Goal: Transaction & Acquisition: Purchase product/service

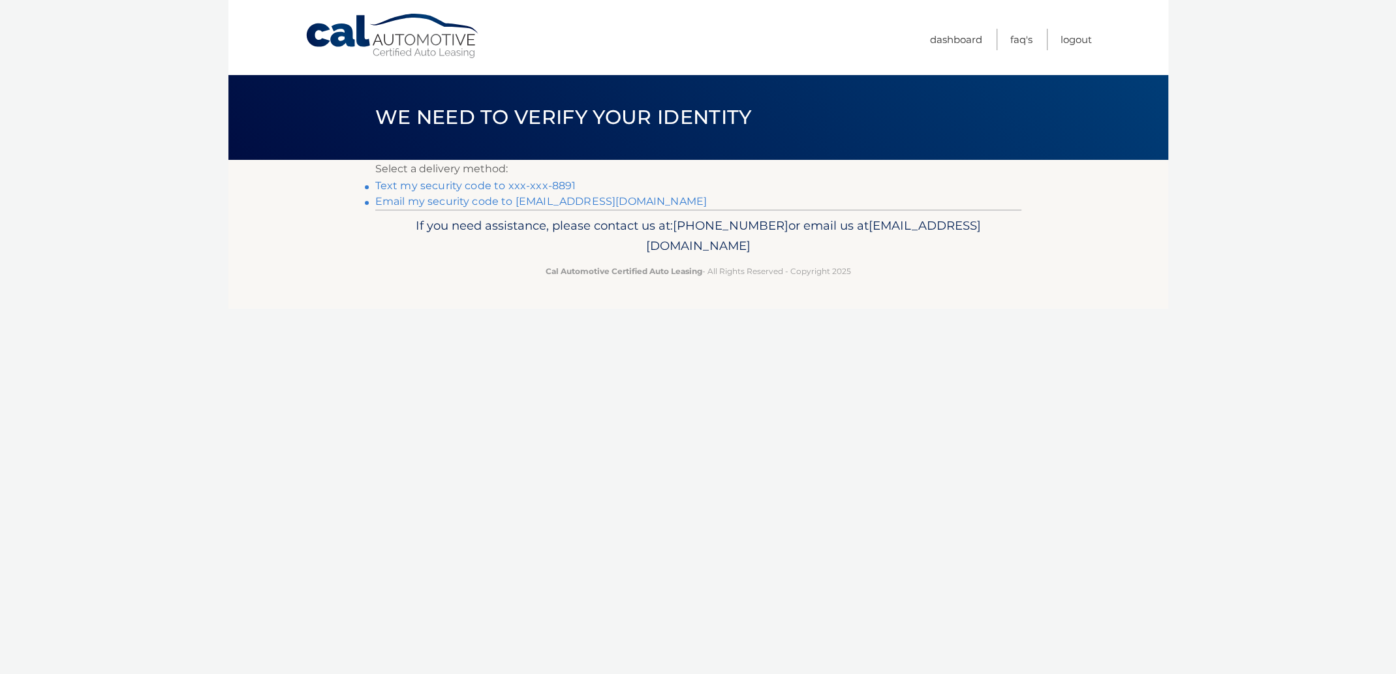
click at [455, 200] on link "Email my security code to [EMAIL_ADDRESS][DOMAIN_NAME]" at bounding box center [541, 201] width 332 height 12
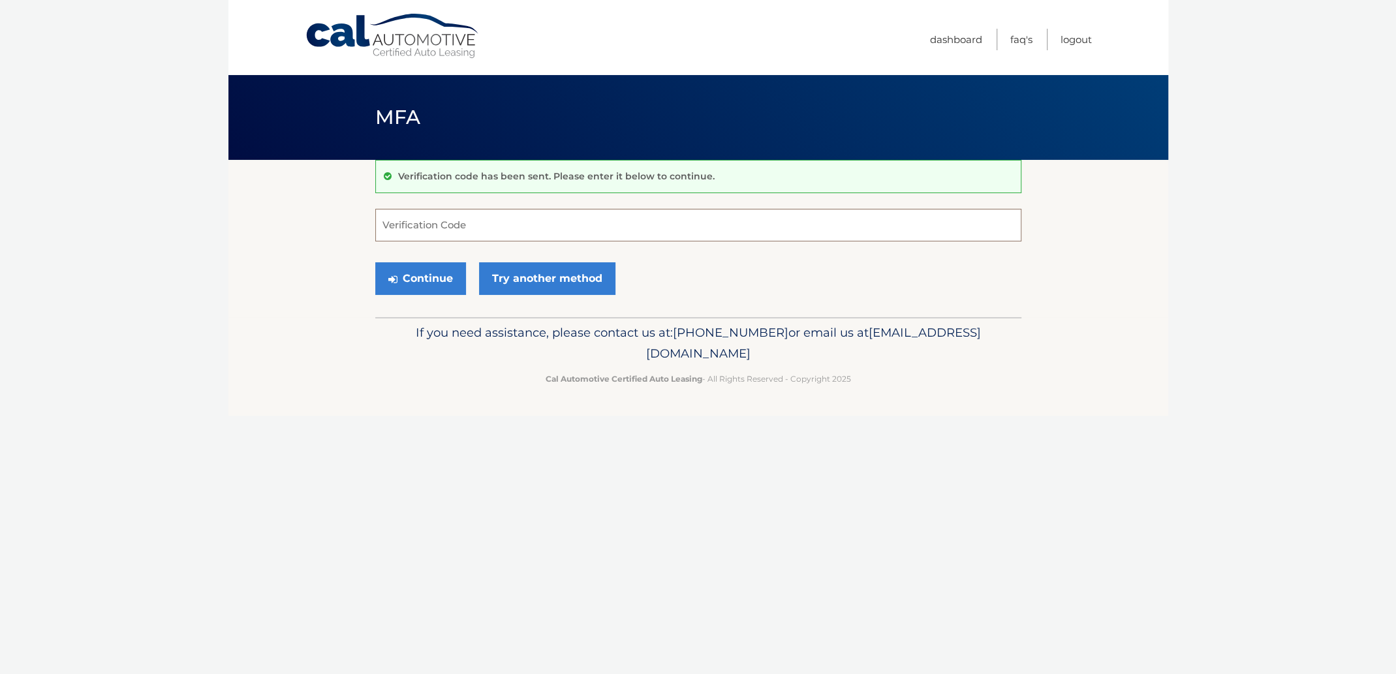
click at [420, 224] on input "Verification Code" at bounding box center [698, 225] width 646 height 33
paste input "507854"
type input "507854"
click at [420, 275] on button "Continue" at bounding box center [420, 278] width 91 height 33
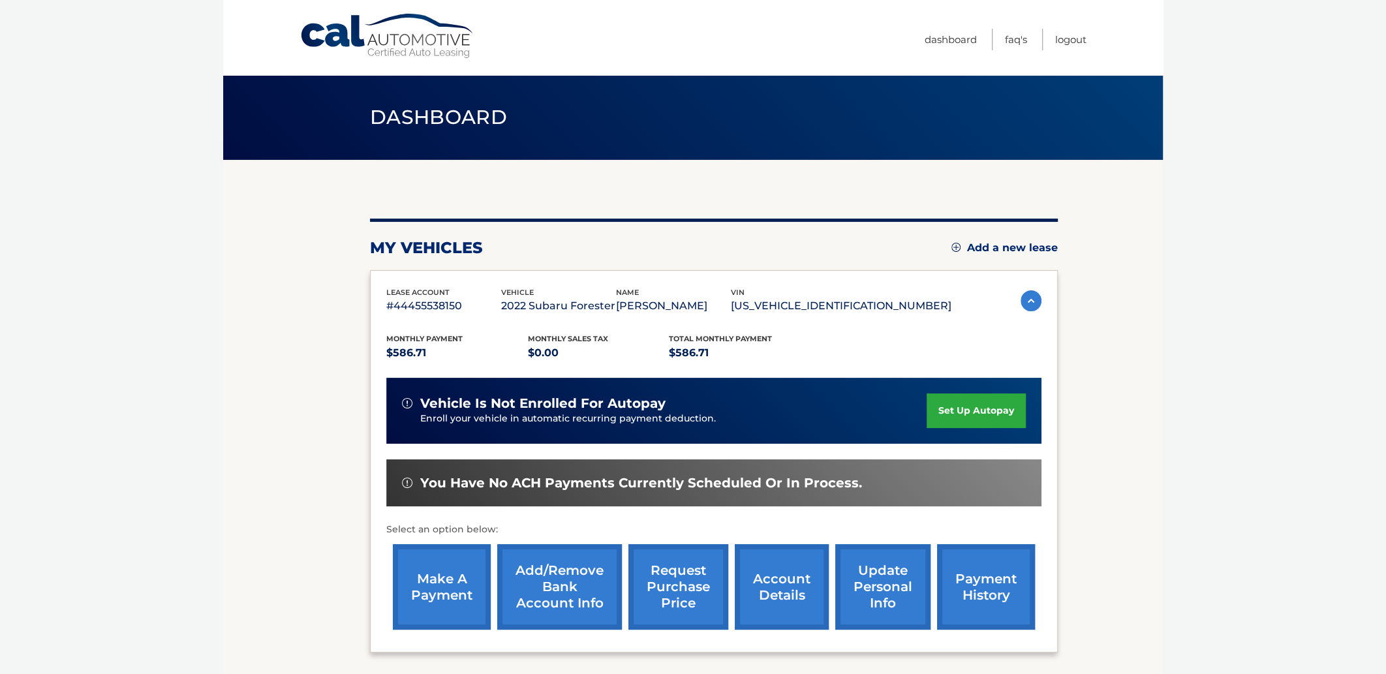
click at [450, 577] on link "make a payment" at bounding box center [442, 586] width 98 height 85
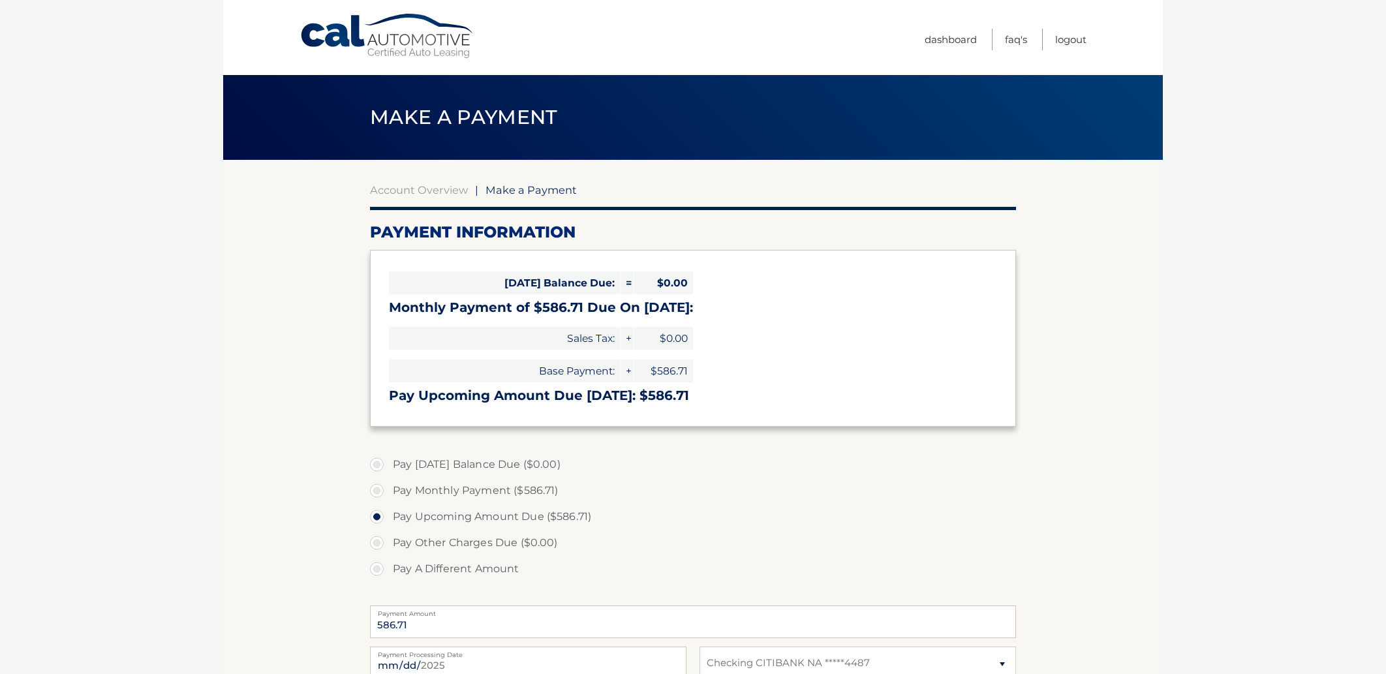
select select "Y2Y4NTg5YTYtZDZhYi00ZTkwLTgxZWYtMzA0NWRjZGQ2ZjNl"
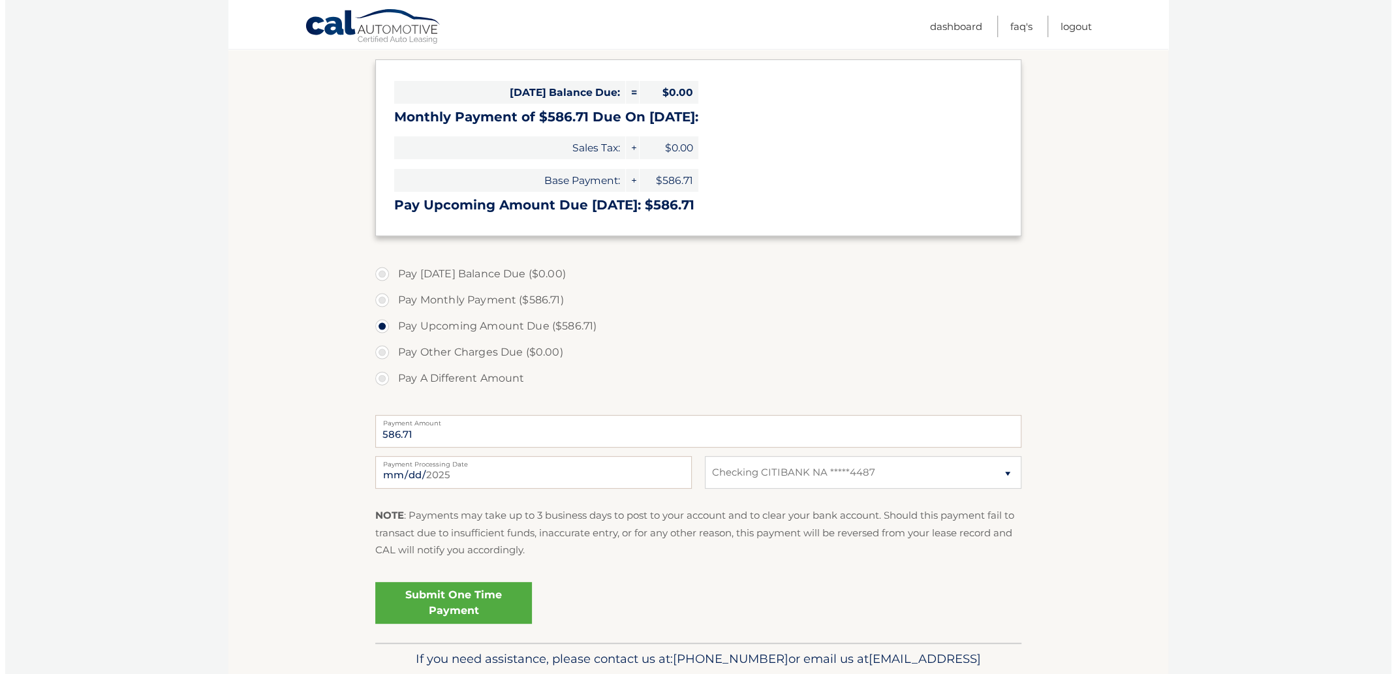
scroll to position [195, 0]
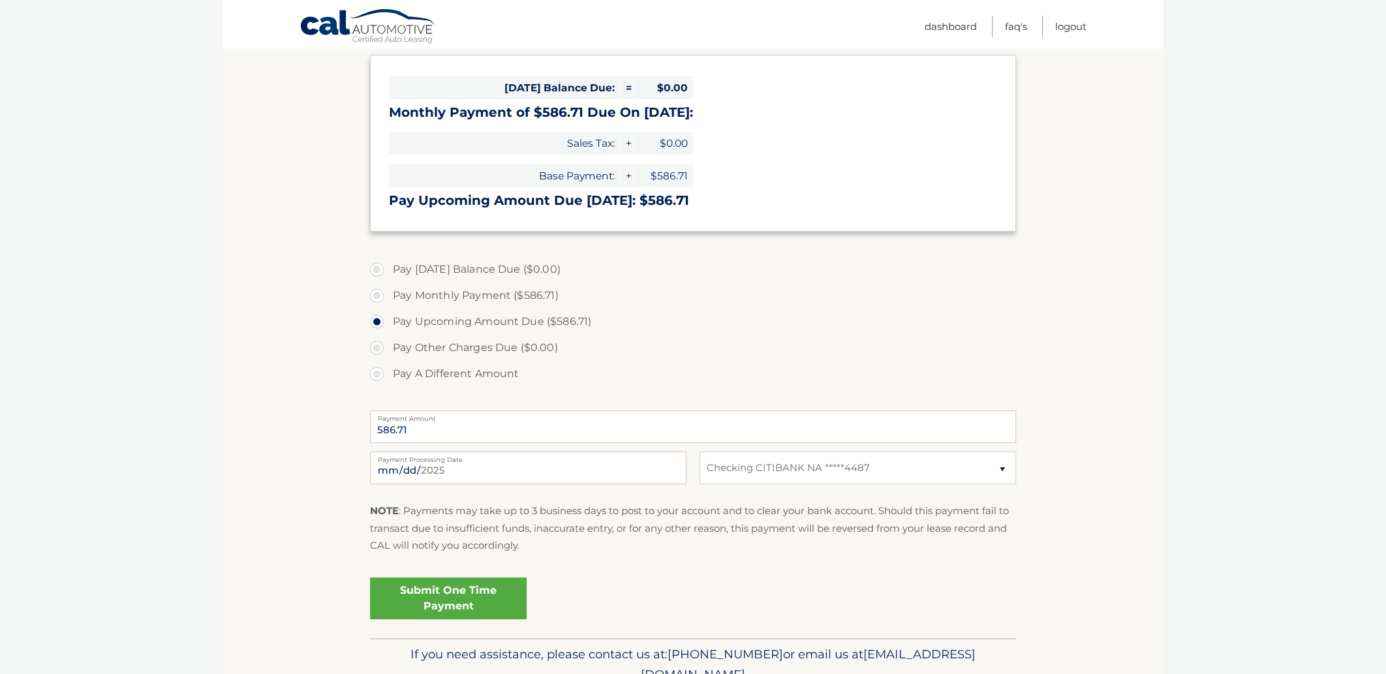
click at [452, 600] on link "Submit One Time Payment" at bounding box center [448, 598] width 157 height 42
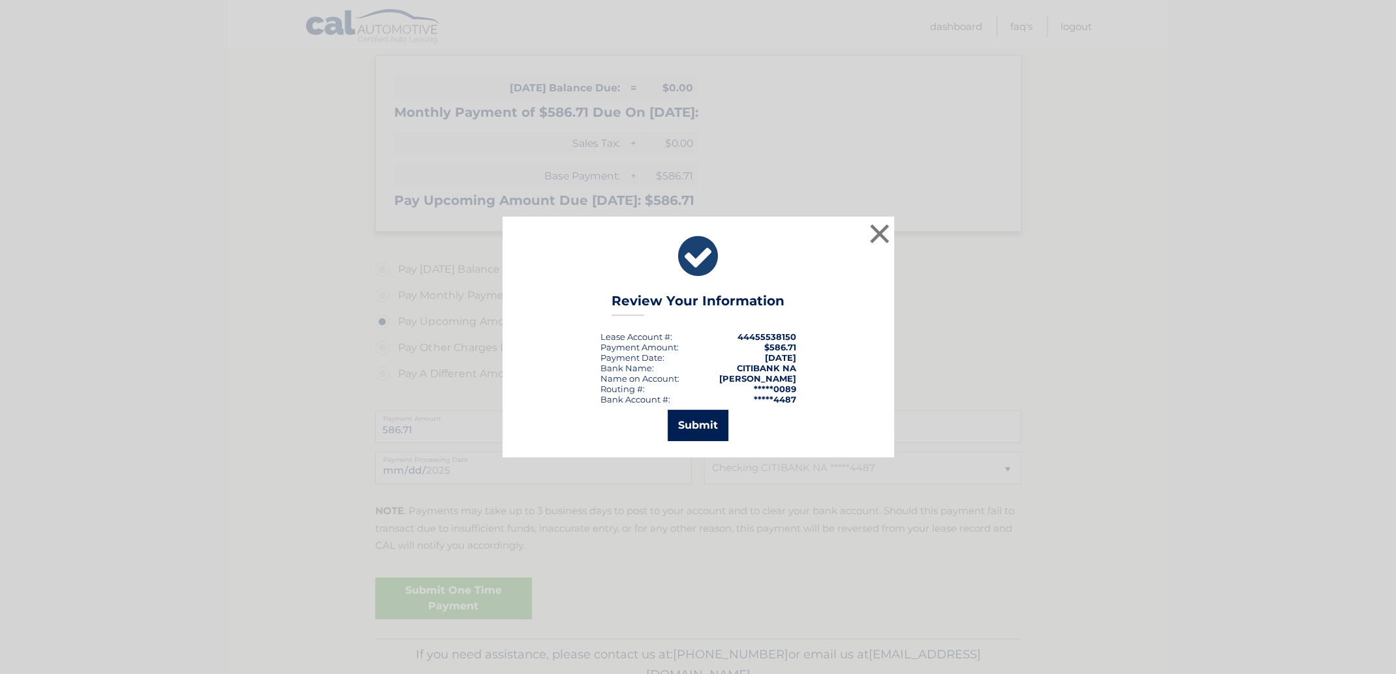
click at [691, 429] on button "Submit" at bounding box center [698, 425] width 61 height 31
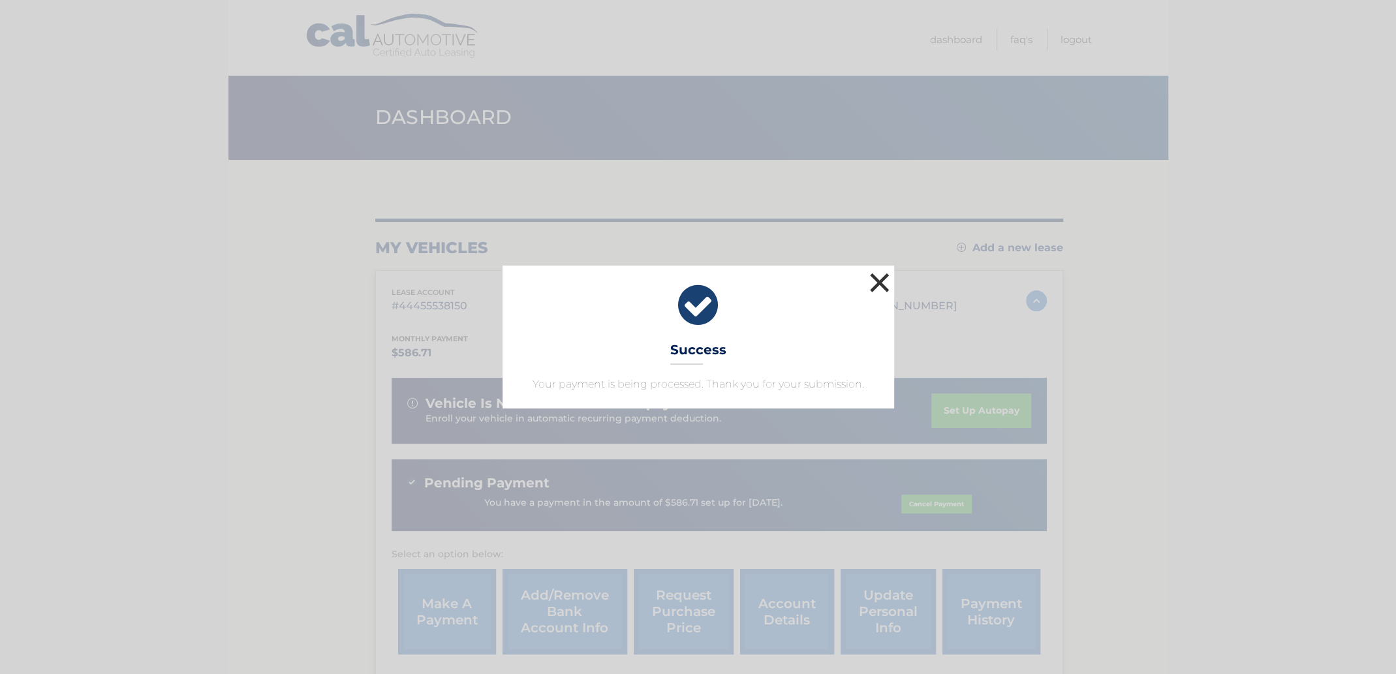
click at [881, 276] on button "×" at bounding box center [880, 282] width 26 height 26
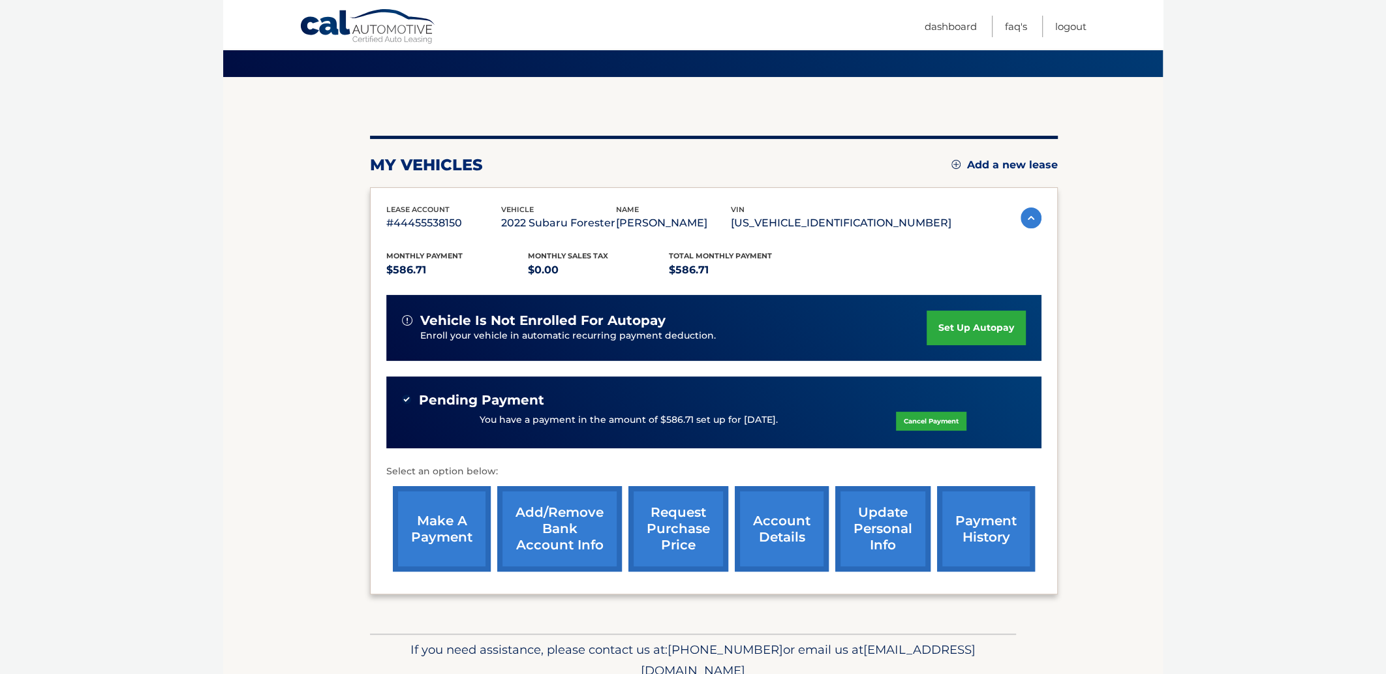
scroll to position [131, 0]
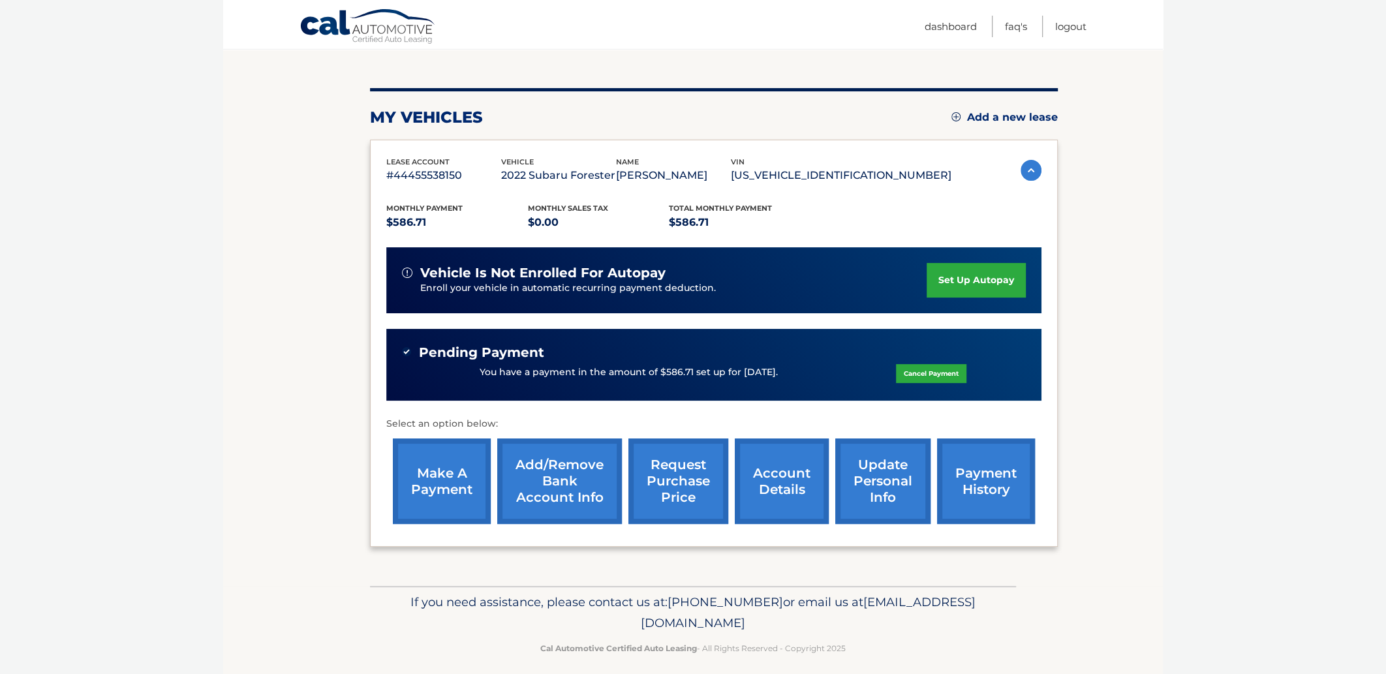
click at [771, 481] on link "account details" at bounding box center [782, 481] width 94 height 85
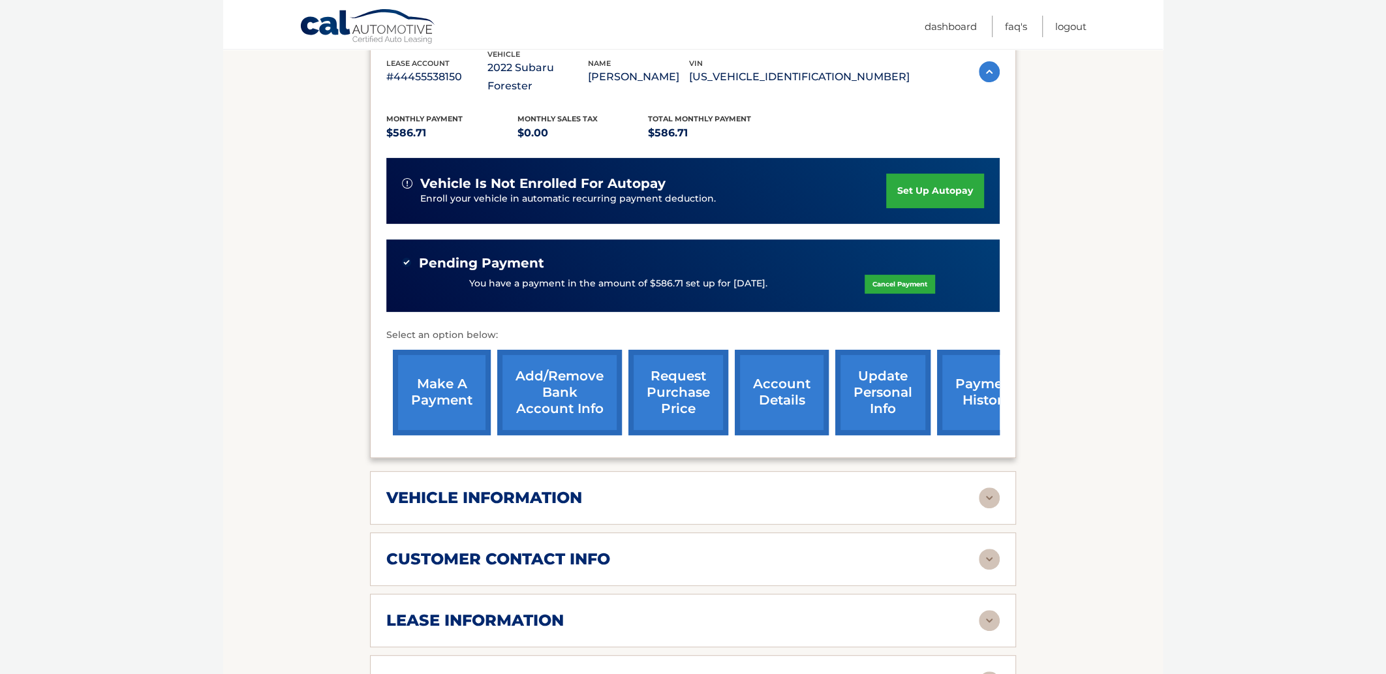
scroll to position [260, 0]
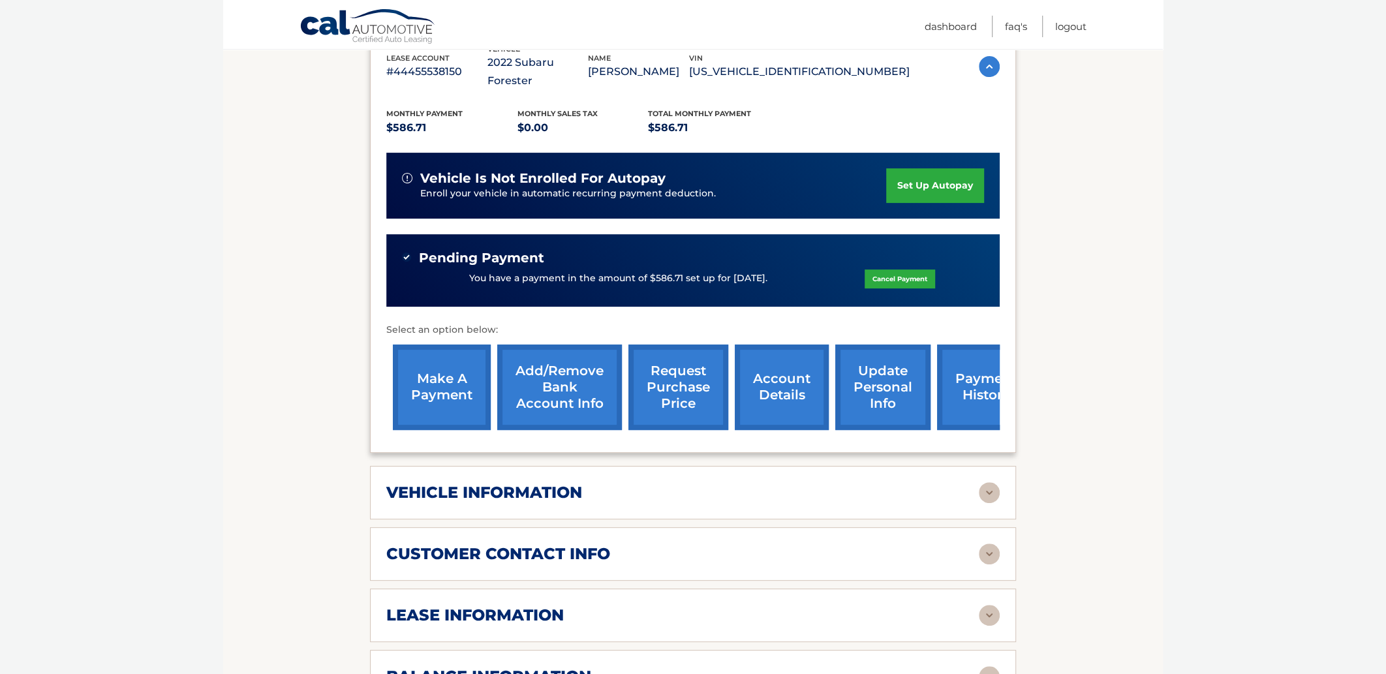
click at [955, 605] on div "lease information Contract Start Date [DATE] Term 39 Maturity Date [DATE] Start…" at bounding box center [693, 616] width 646 height 54
click at [987, 605] on img at bounding box center [989, 615] width 21 height 21
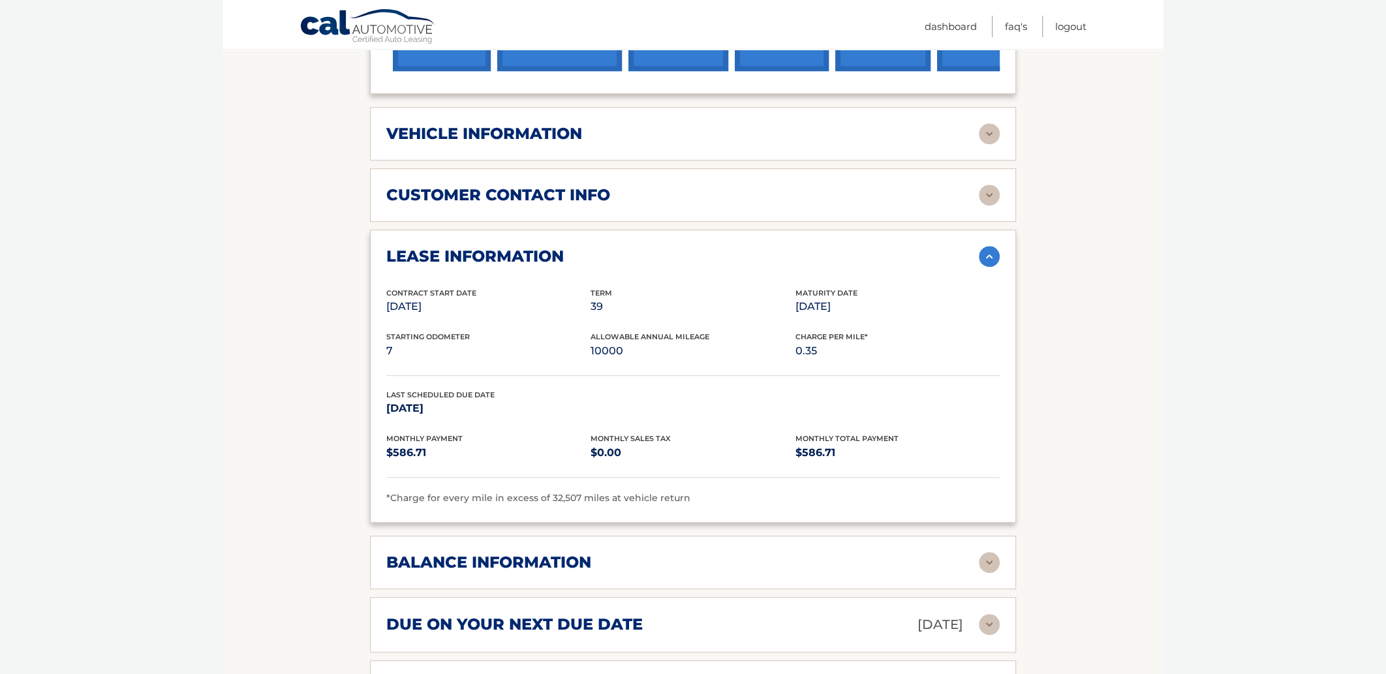
scroll to position [653, 0]
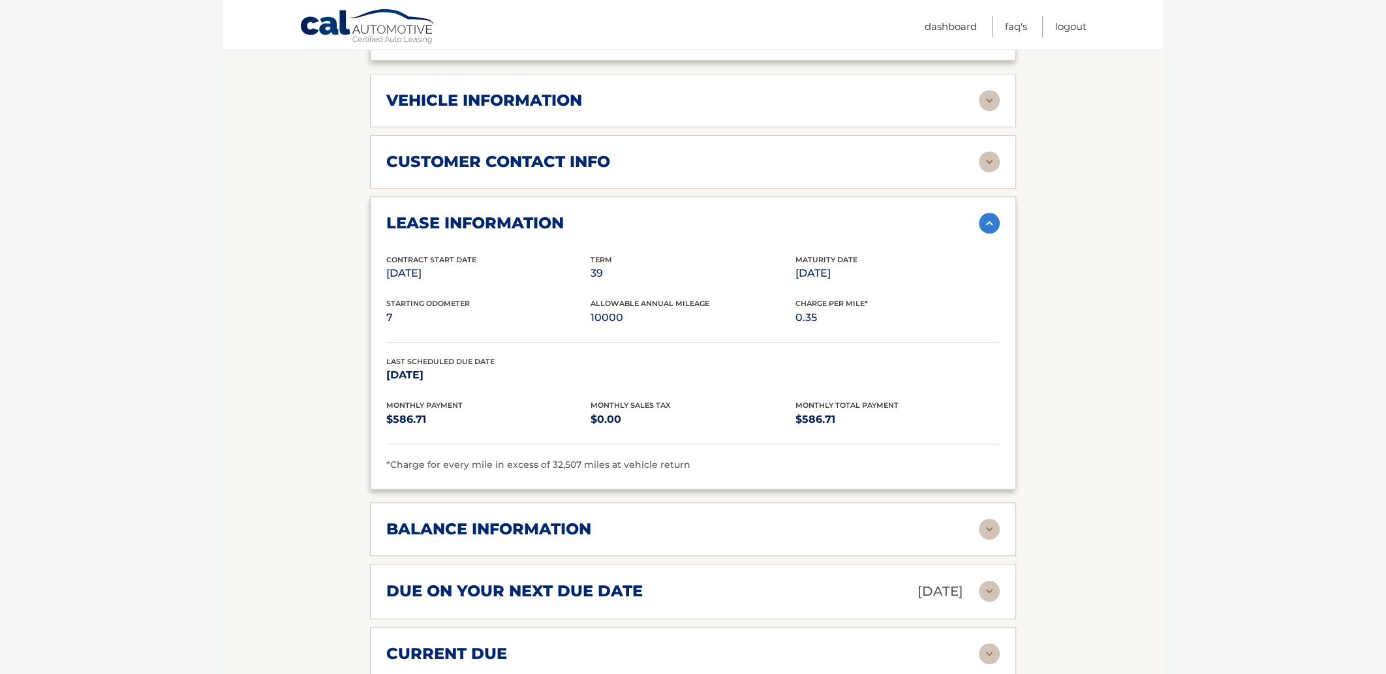
click at [991, 519] on img at bounding box center [989, 529] width 21 height 21
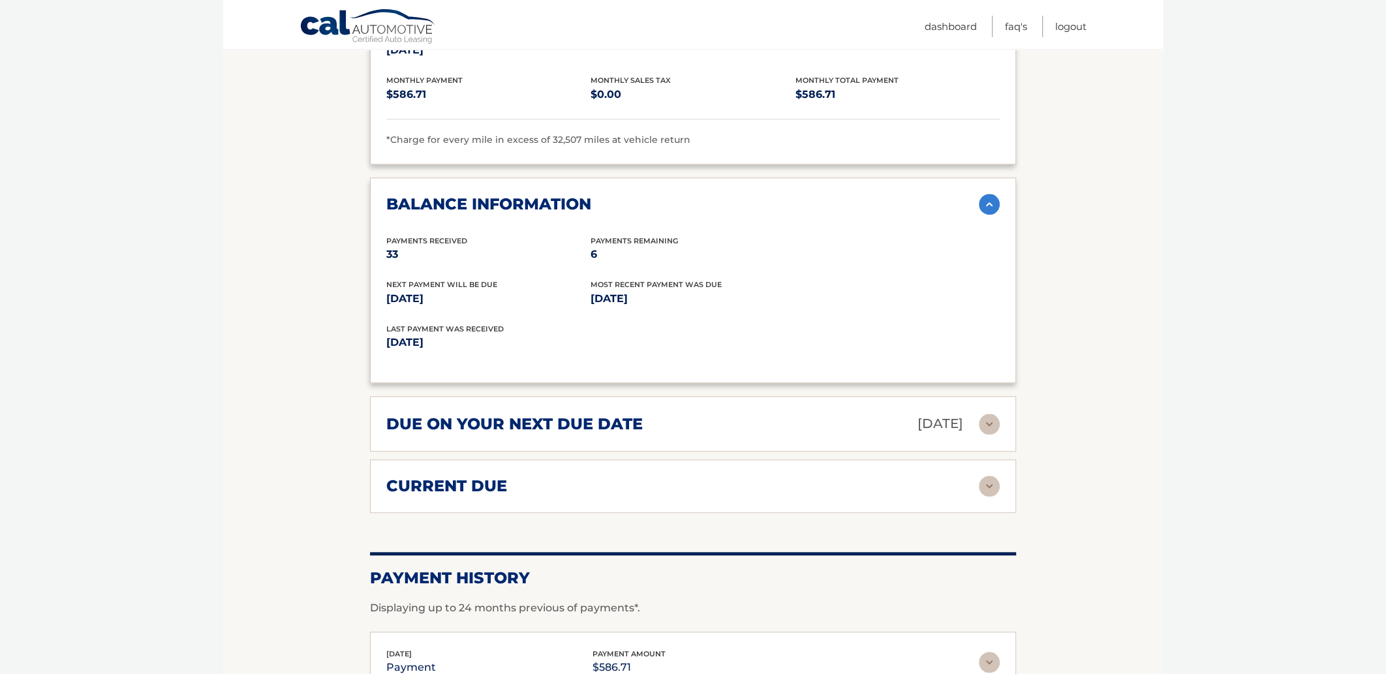
scroll to position [979, 0]
click at [982, 474] on img at bounding box center [989, 484] width 21 height 21
